Goal: Task Accomplishment & Management: Complete application form

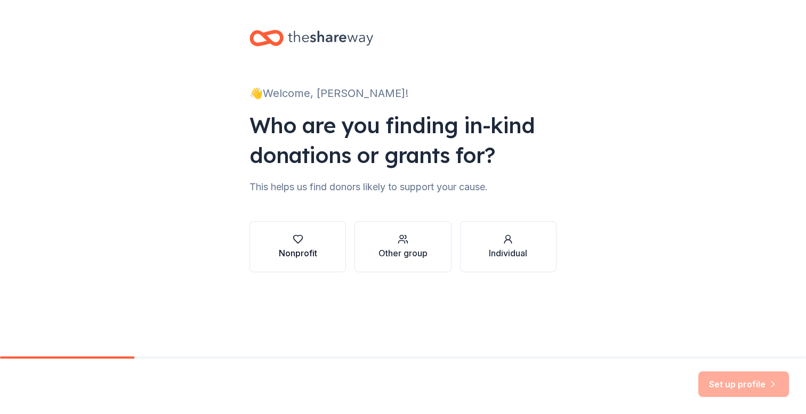
click at [310, 249] on div "Nonprofit" at bounding box center [298, 253] width 38 height 13
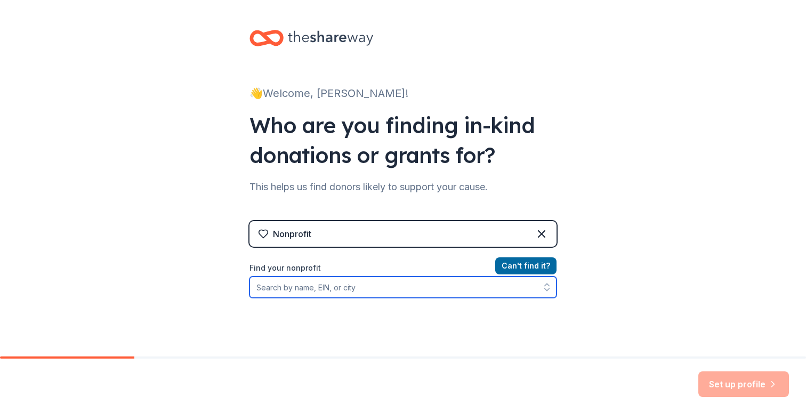
click at [283, 292] on input "Find your nonprofit" at bounding box center [402, 287] width 307 height 21
type input "Iron City Dynamite"
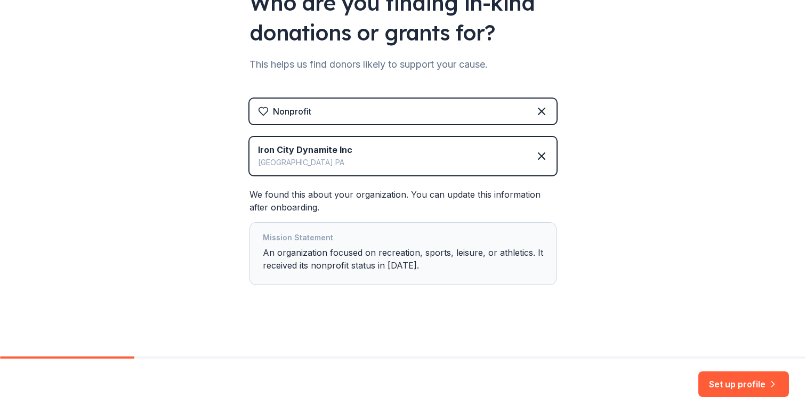
scroll to position [124, 0]
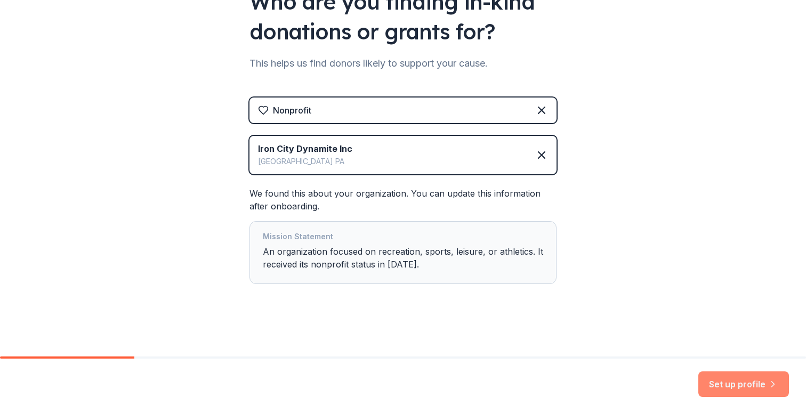
click at [727, 379] on button "Set up profile" at bounding box center [743, 385] width 91 height 26
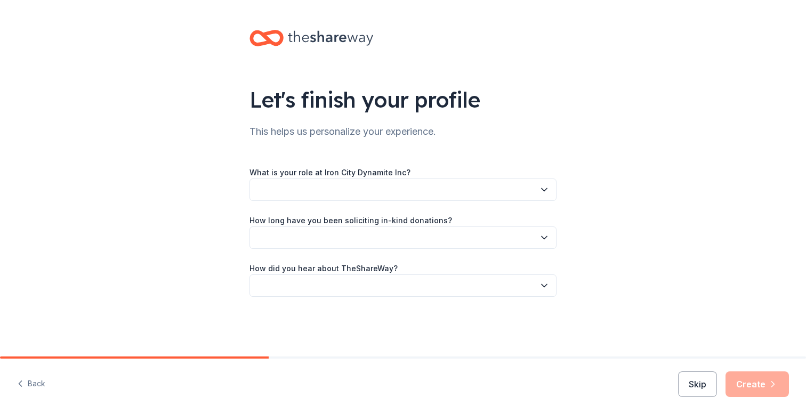
click at [335, 181] on button "button" at bounding box center [402, 190] width 307 height 22
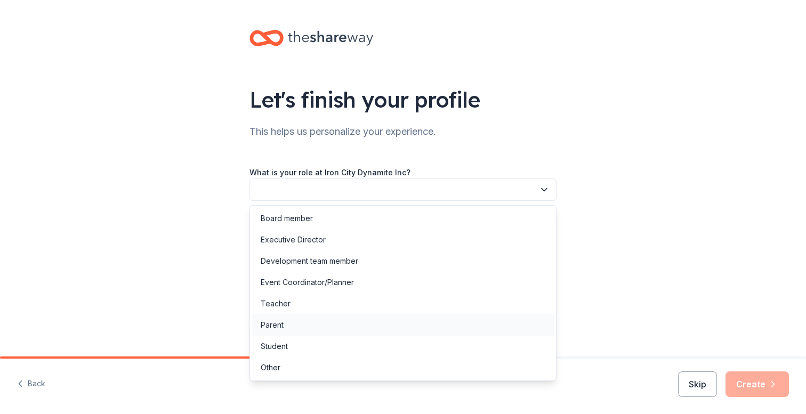
click at [277, 320] on div "Parent" at bounding box center [272, 325] width 23 height 13
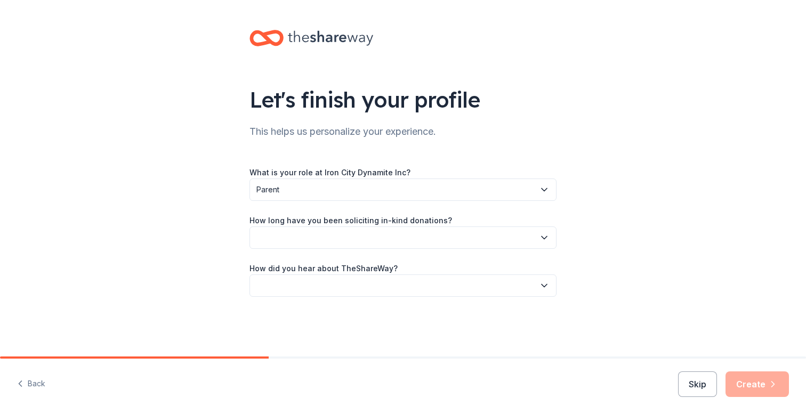
click at [285, 232] on button "button" at bounding box center [402, 238] width 307 height 22
click at [288, 265] on div "This is my first time!" at bounding box center [295, 266] width 68 height 13
click at [297, 285] on button "button" at bounding box center [402, 286] width 307 height 22
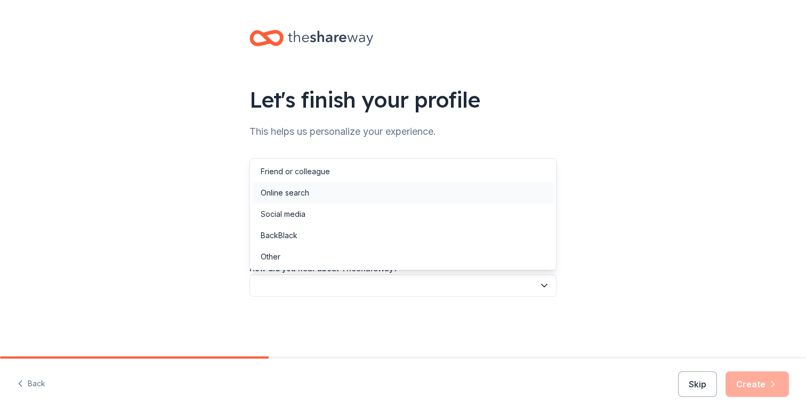
click at [286, 189] on div "Online search" at bounding box center [285, 193] width 49 height 13
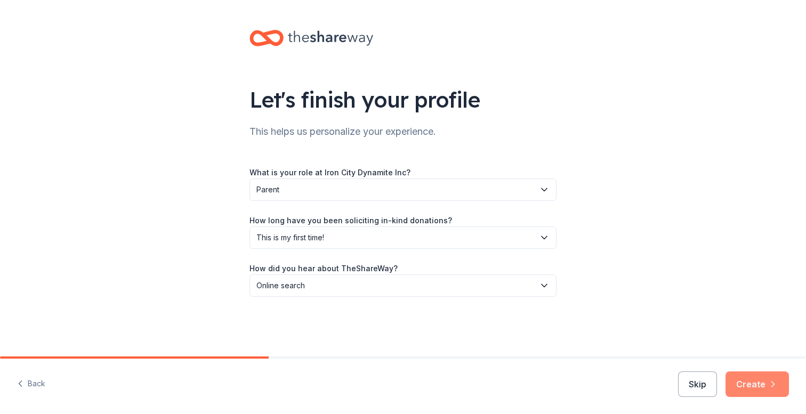
click at [763, 381] on button "Create" at bounding box center [756, 385] width 63 height 26
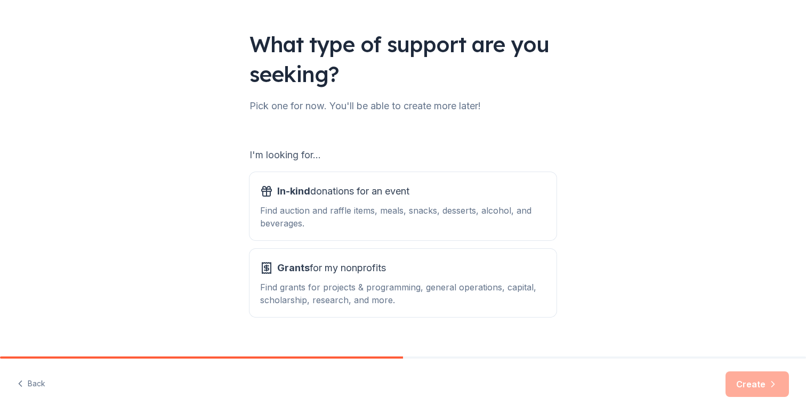
scroll to position [74, 0]
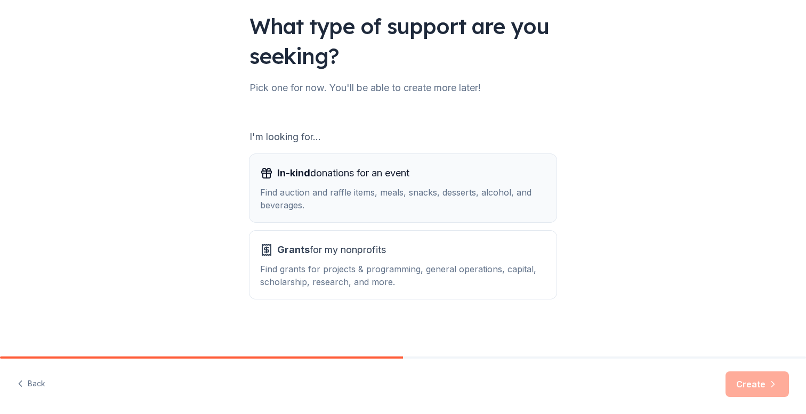
click at [362, 208] on div "Find auction and raffle items, meals, snacks, desserts, alcohol, and beverages." at bounding box center [403, 199] width 286 height 26
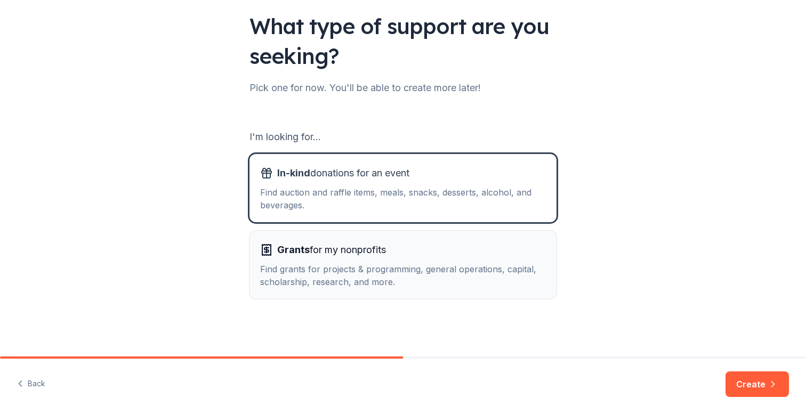
click at [354, 251] on span "Grants for my nonprofits" at bounding box center [331, 249] width 109 height 17
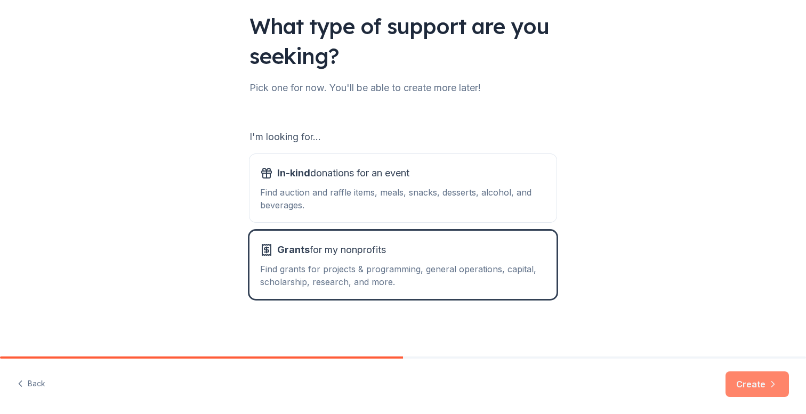
click at [749, 379] on button "Create" at bounding box center [756, 385] width 63 height 26
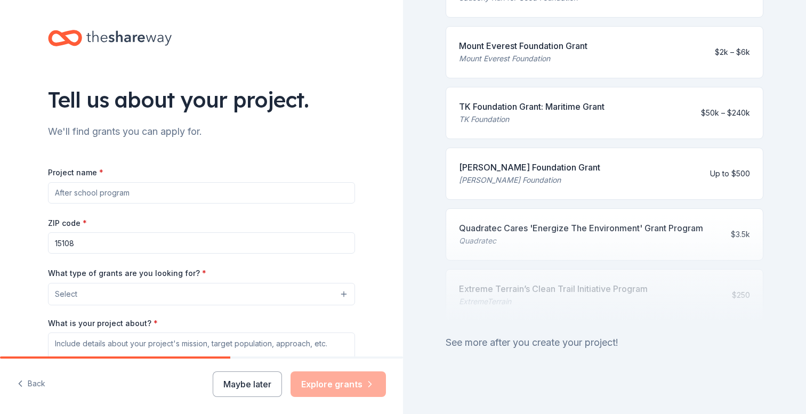
scroll to position [429, 0]
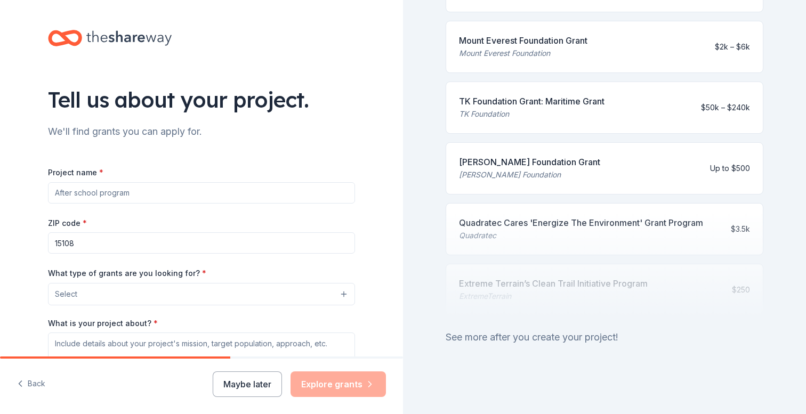
click at [69, 195] on input "Project name *" at bounding box center [201, 192] width 307 height 21
type input "Iron City Dynamite 10u Fastpitch Softball"
click at [89, 292] on button "Select" at bounding box center [201, 294] width 307 height 22
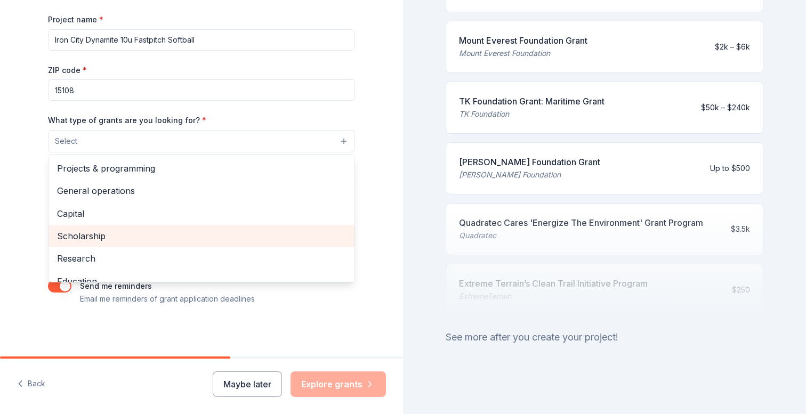
scroll to position [152, 0]
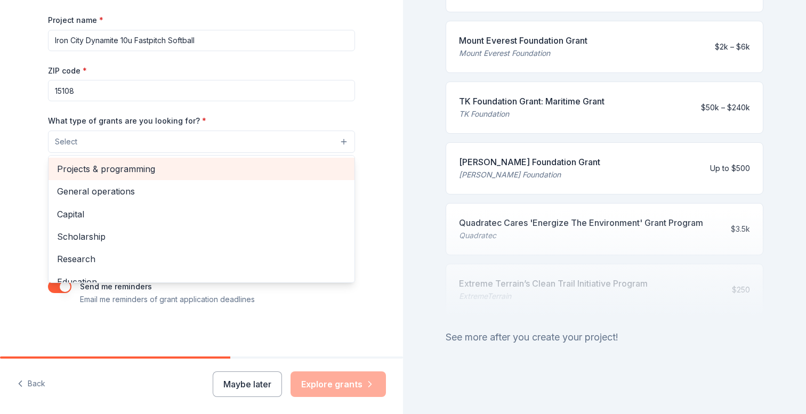
click at [85, 179] on div "Projects & programming" at bounding box center [202, 169] width 306 height 22
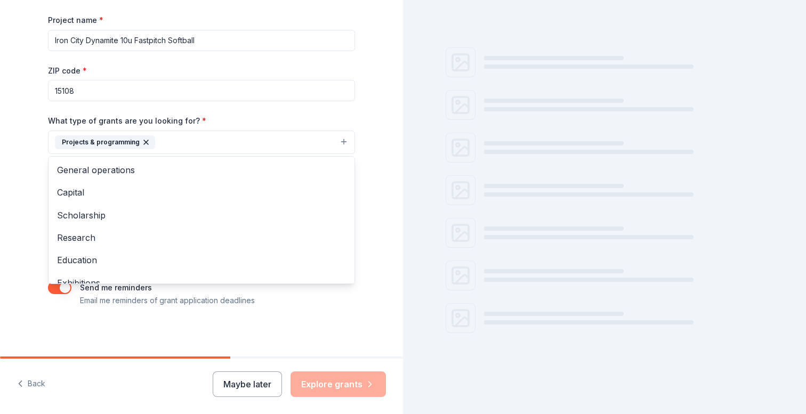
scroll to position [429, 0]
click at [17, 317] on div "Tell us about your project. We'll find grants you can apply for. Project name *…" at bounding box center [201, 103] width 403 height 511
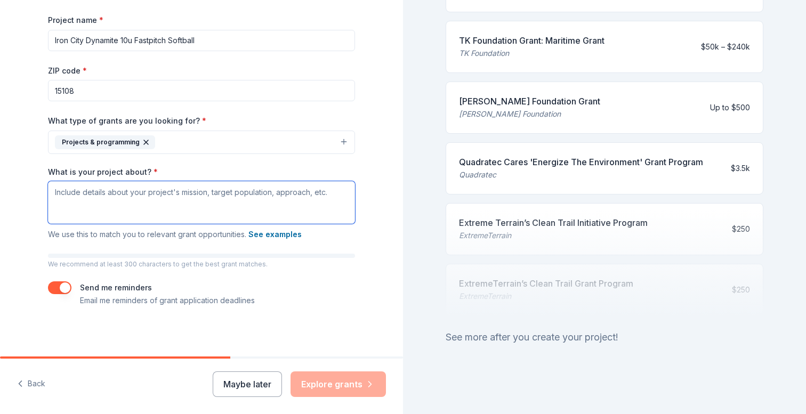
click at [93, 200] on textarea "What is your project about? *" at bounding box center [201, 202] width 307 height 43
paste textarea "Iron City Dynamite Fastpitch is the premier girls' traveling fastpitch softball…"
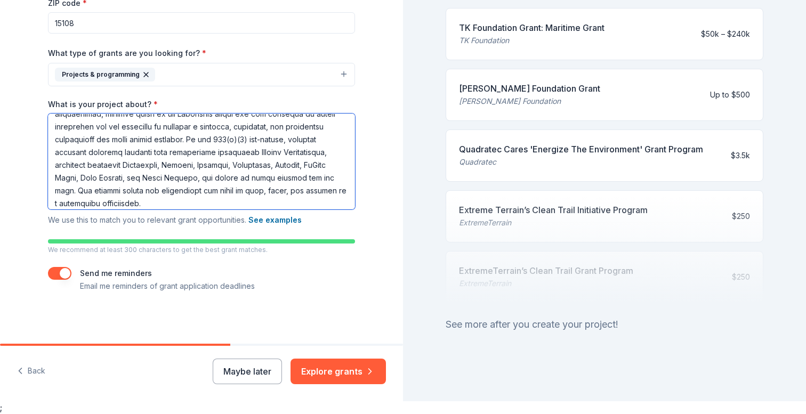
scroll to position [0, 0]
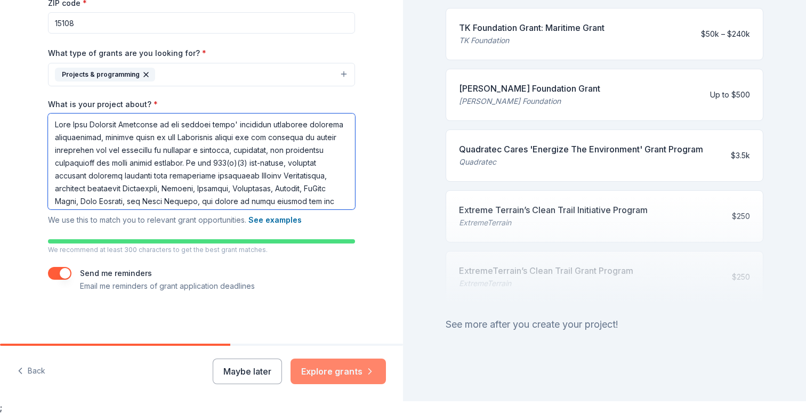
type textarea "Iron City Dynamite Fastpitch is the premier girls' traveling fastpitch softball…"
click at [315, 368] on button "Explore grants" at bounding box center [338, 372] width 95 height 26
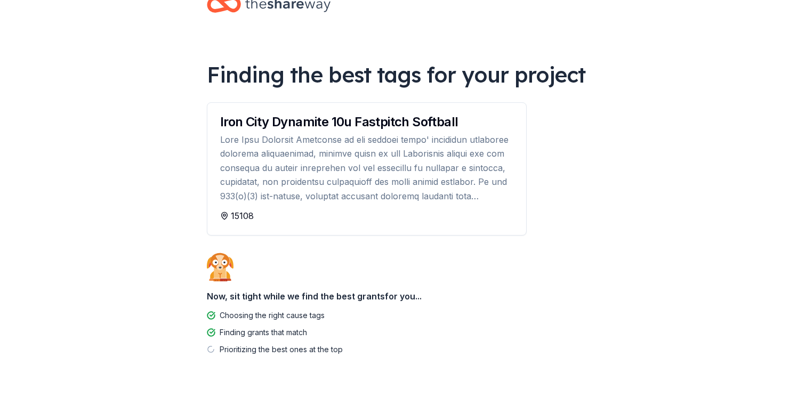
scroll to position [42, 0]
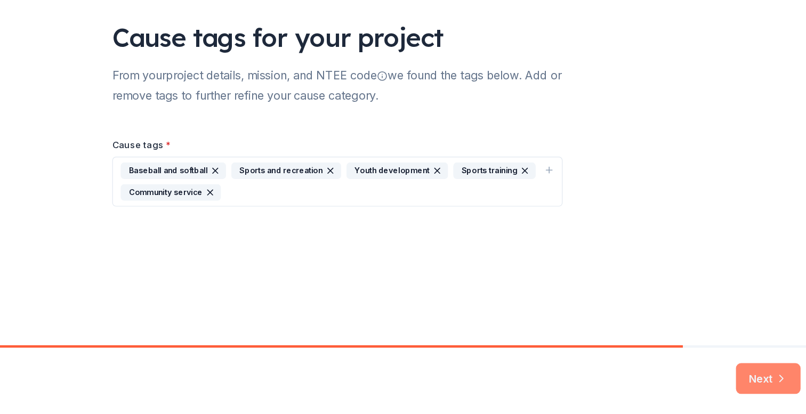
click at [753, 380] on button "Next" at bounding box center [762, 385] width 54 height 26
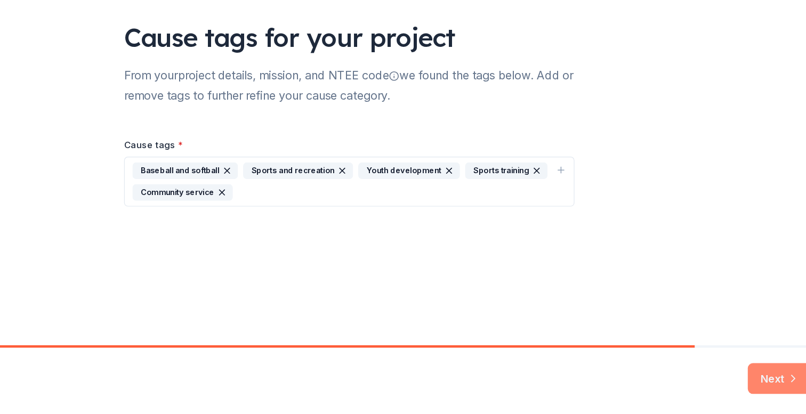
click at [757, 388] on button "Next" at bounding box center [762, 385] width 54 height 26
click at [738, 381] on div "Next" at bounding box center [762, 385] width 54 height 26
